Goal: Task Accomplishment & Management: Use online tool/utility

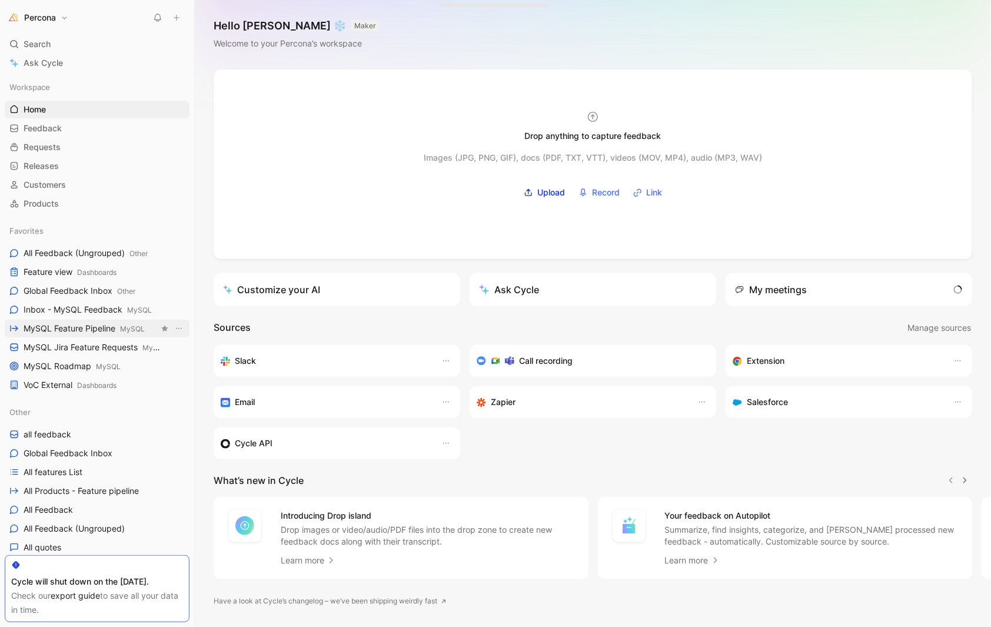
click at [107, 326] on span "MySQL Feature Pipeline MySQL" at bounding box center [84, 328] width 121 height 12
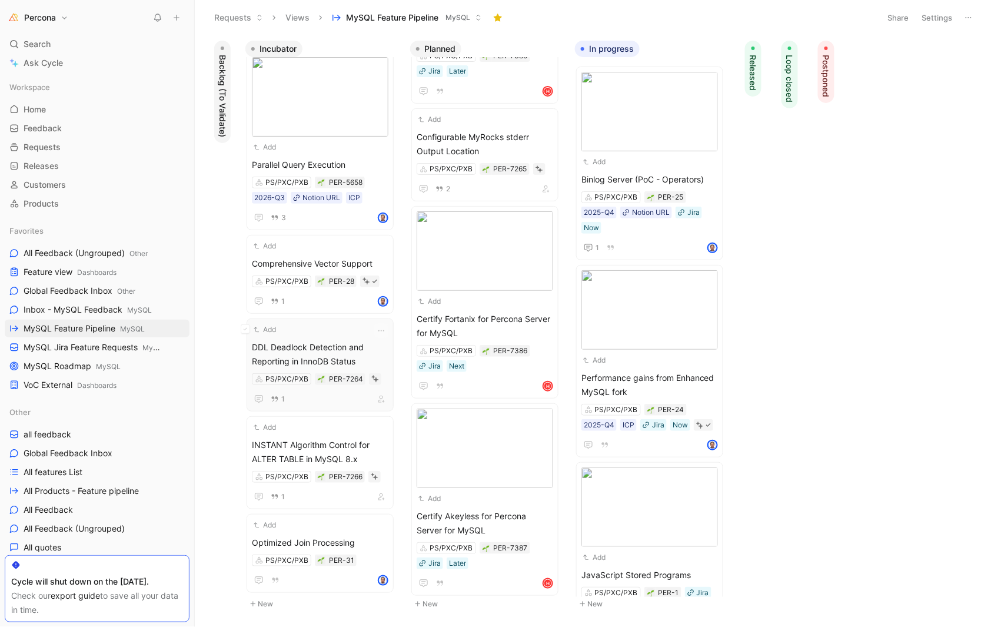
scroll to position [450, 0]
click at [321, 529] on div "Add" at bounding box center [312, 525] width 121 height 12
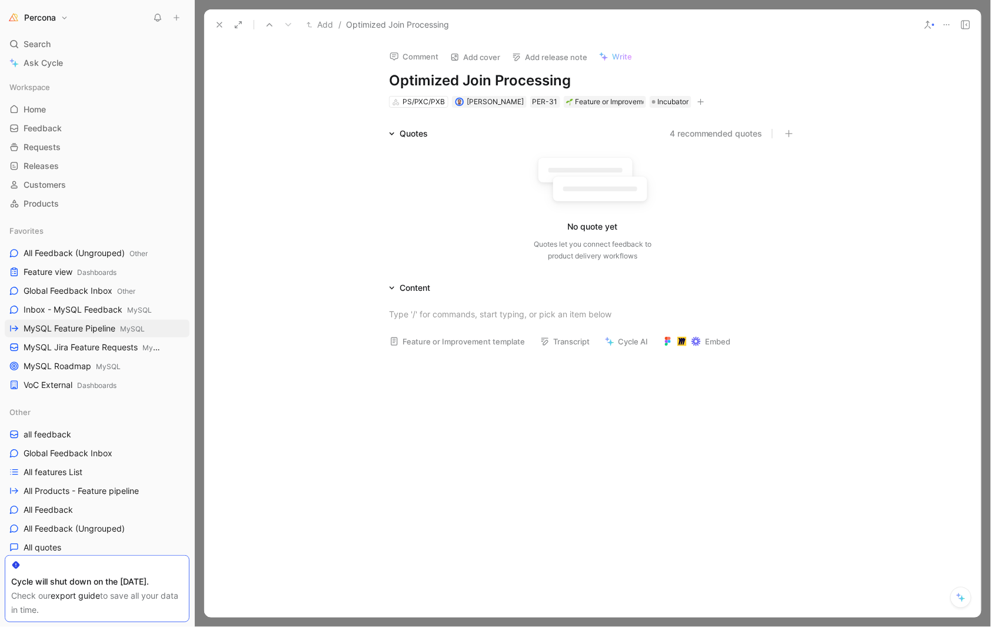
click at [216, 22] on icon at bounding box center [219, 24] width 9 height 9
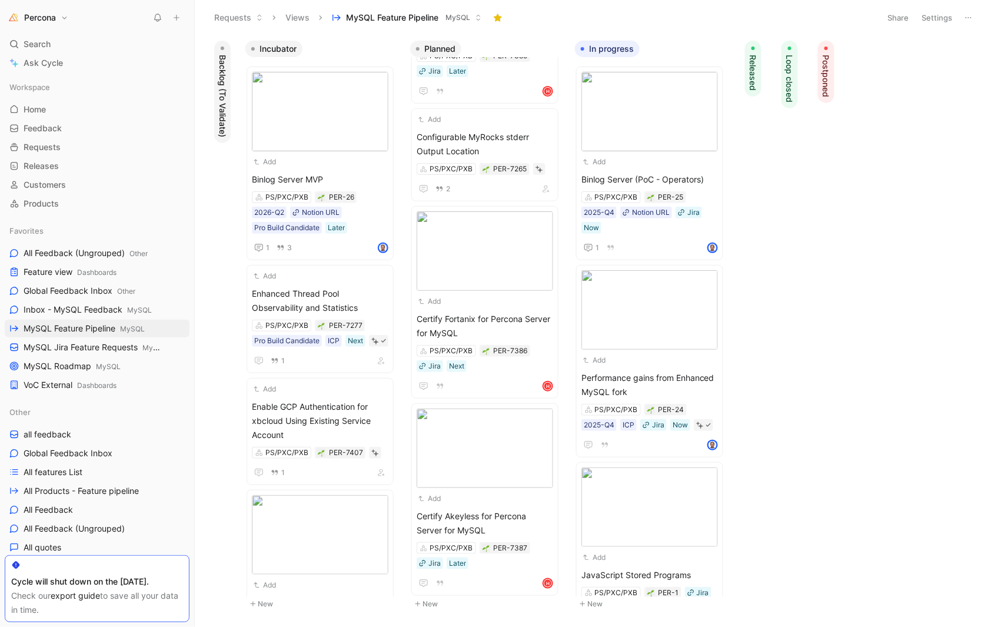
click at [227, 77] on span "Backlog (To Validate)" at bounding box center [223, 96] width 12 height 82
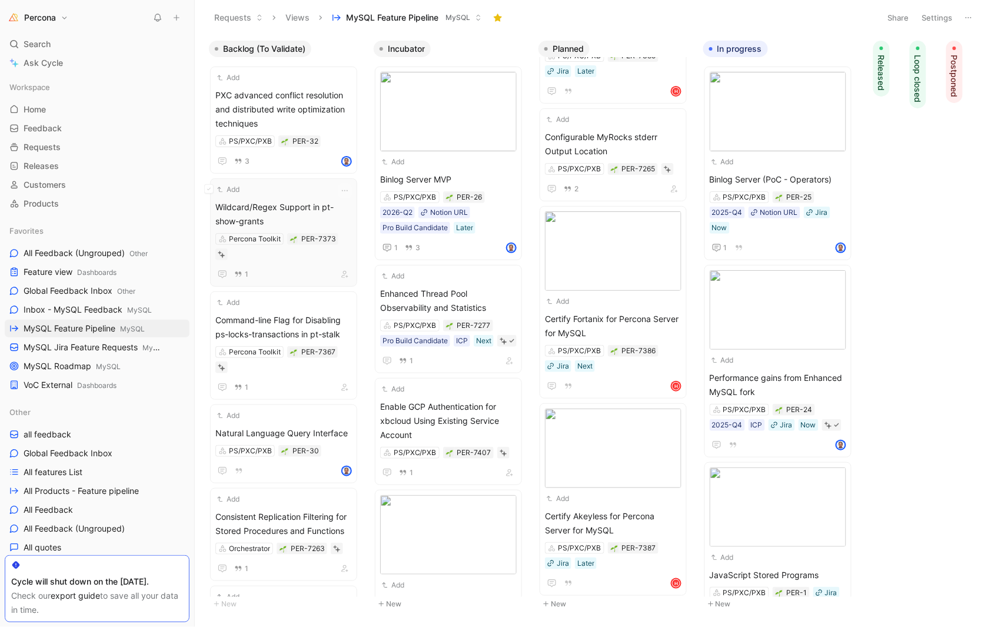
scroll to position [25, 0]
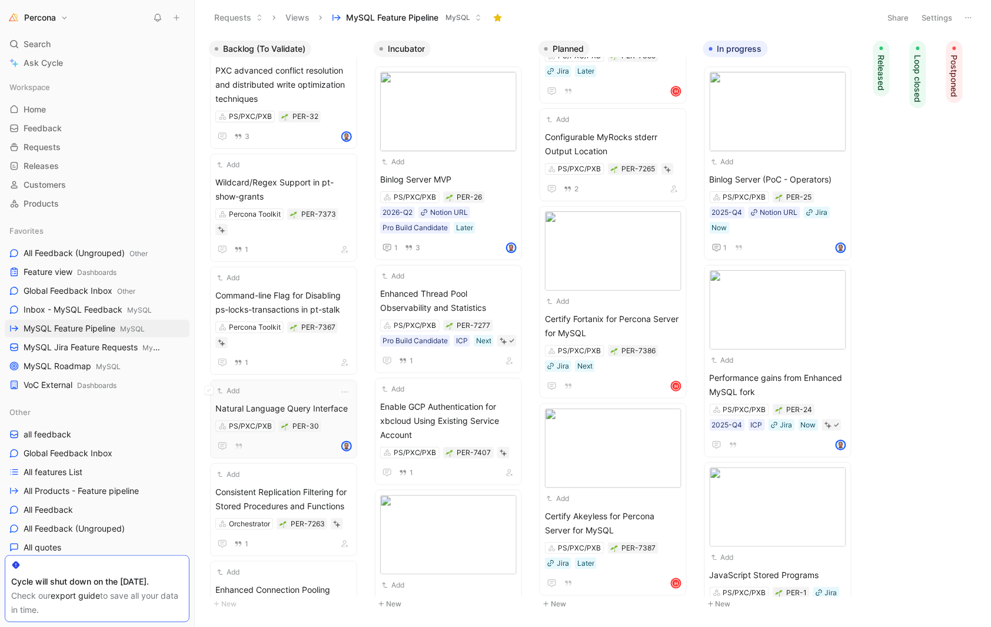
click at [285, 394] on div "Add Natural Language Query Interface PS/PXC/PXB PER-30" at bounding box center [283, 419] width 137 height 68
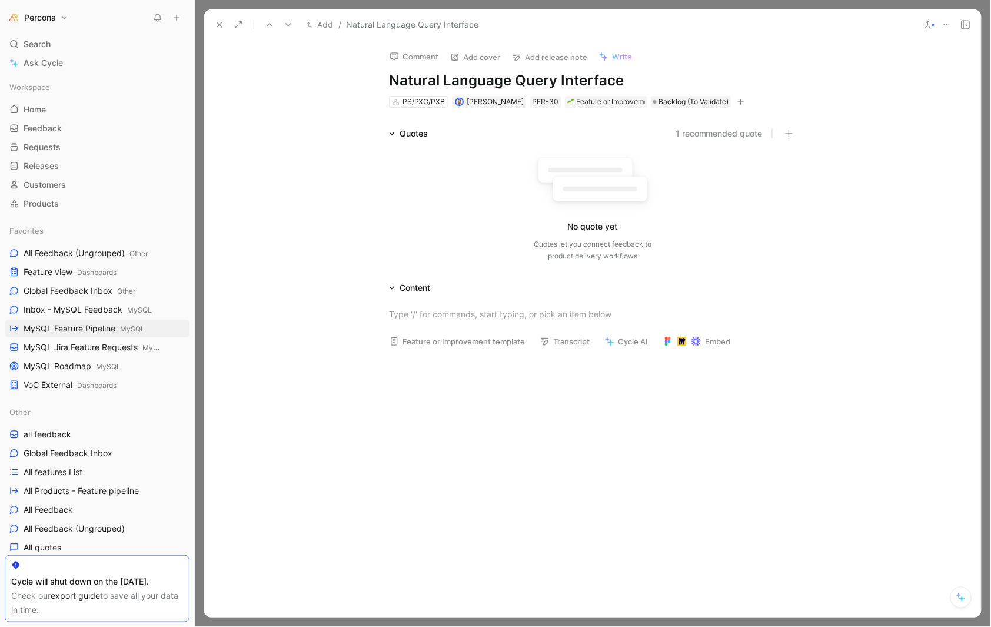
click at [473, 81] on h1 "Natural Language Query Interface" at bounding box center [592, 80] width 407 height 19
copy h1 "Natural Language Query Interface"
click at [211, 21] on button at bounding box center [219, 24] width 16 height 16
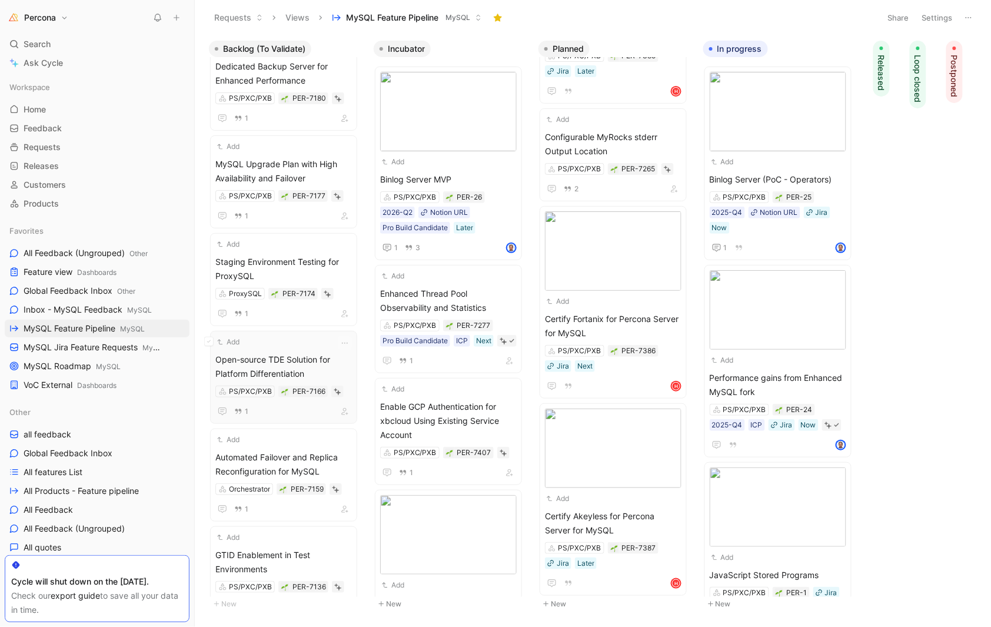
scroll to position [1228, 0]
